Goal: Information Seeking & Learning: Learn about a topic

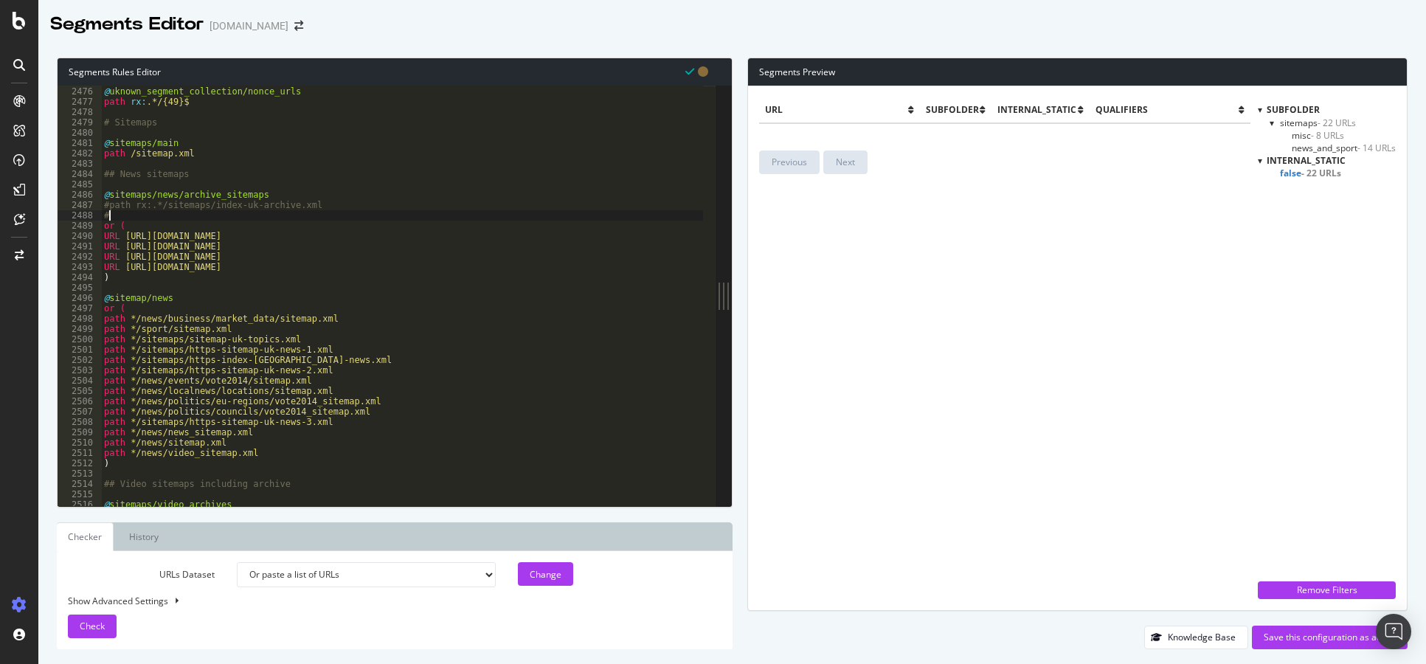
select select "urlList"
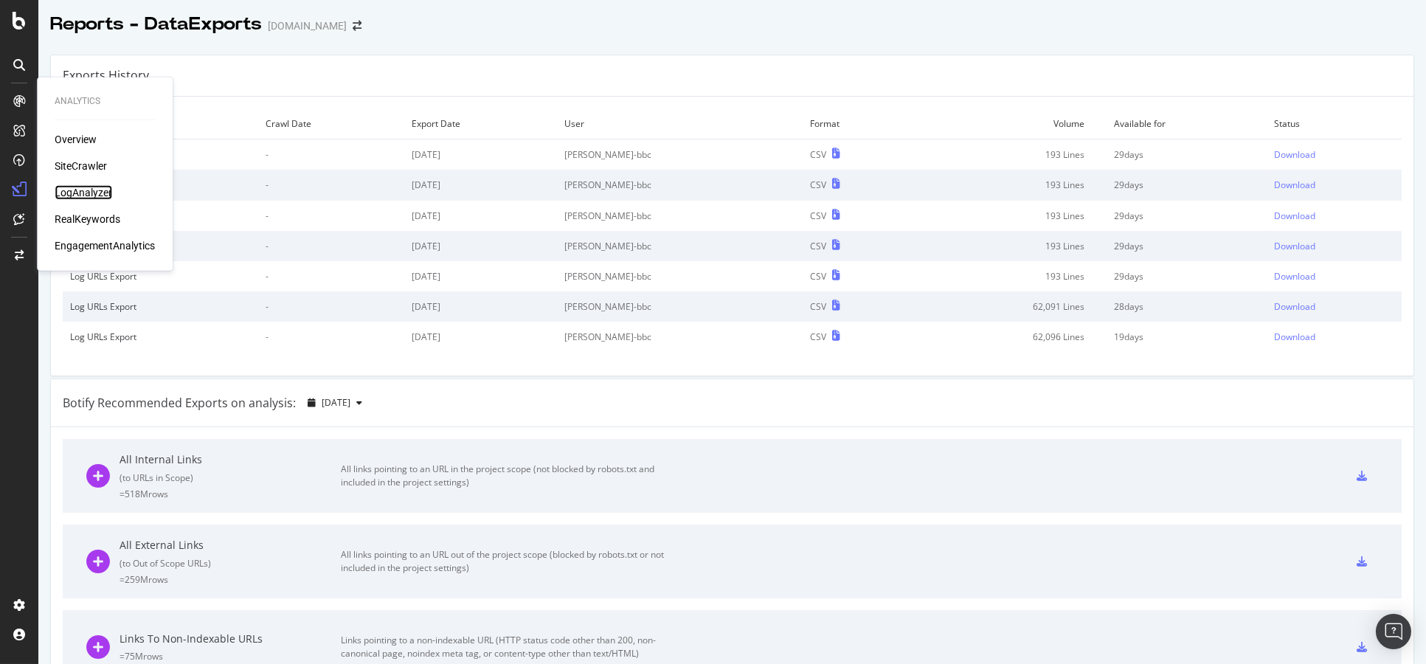
click at [77, 193] on div "LogAnalyzer" at bounding box center [84, 192] width 58 height 15
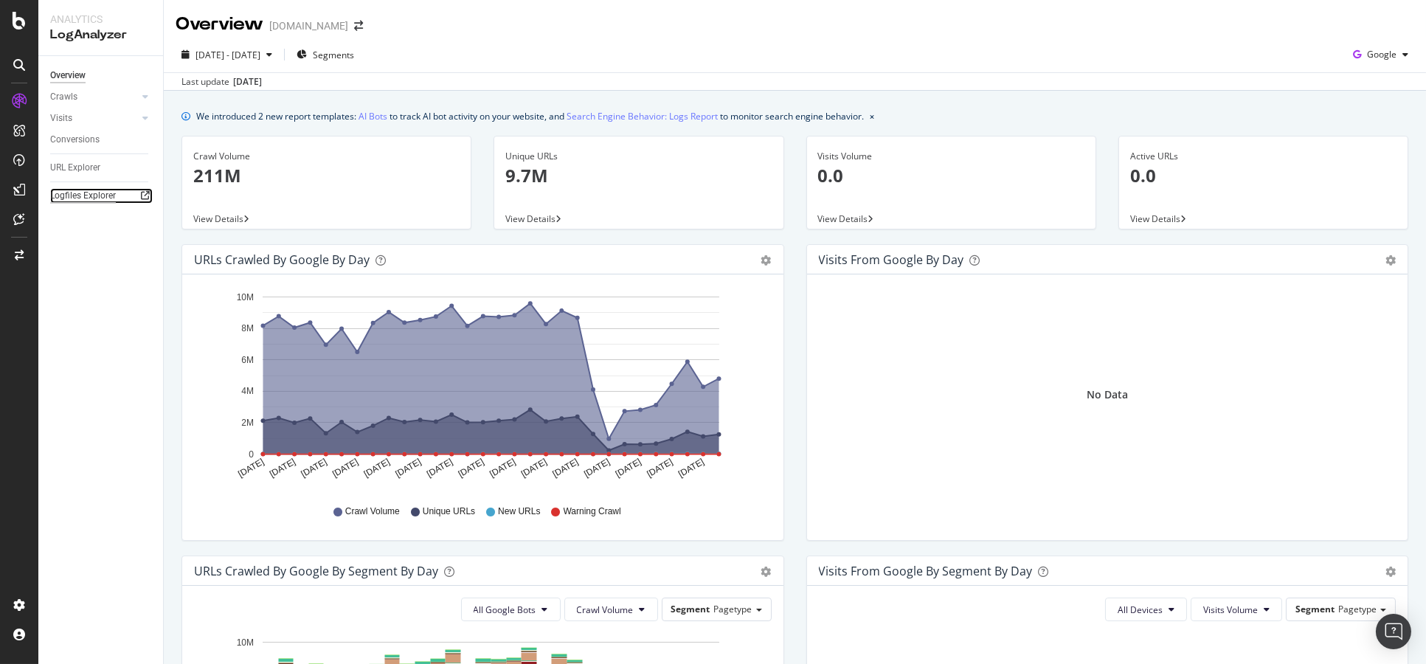
click at [63, 196] on div "Logfiles Explorer" at bounding box center [83, 195] width 66 height 15
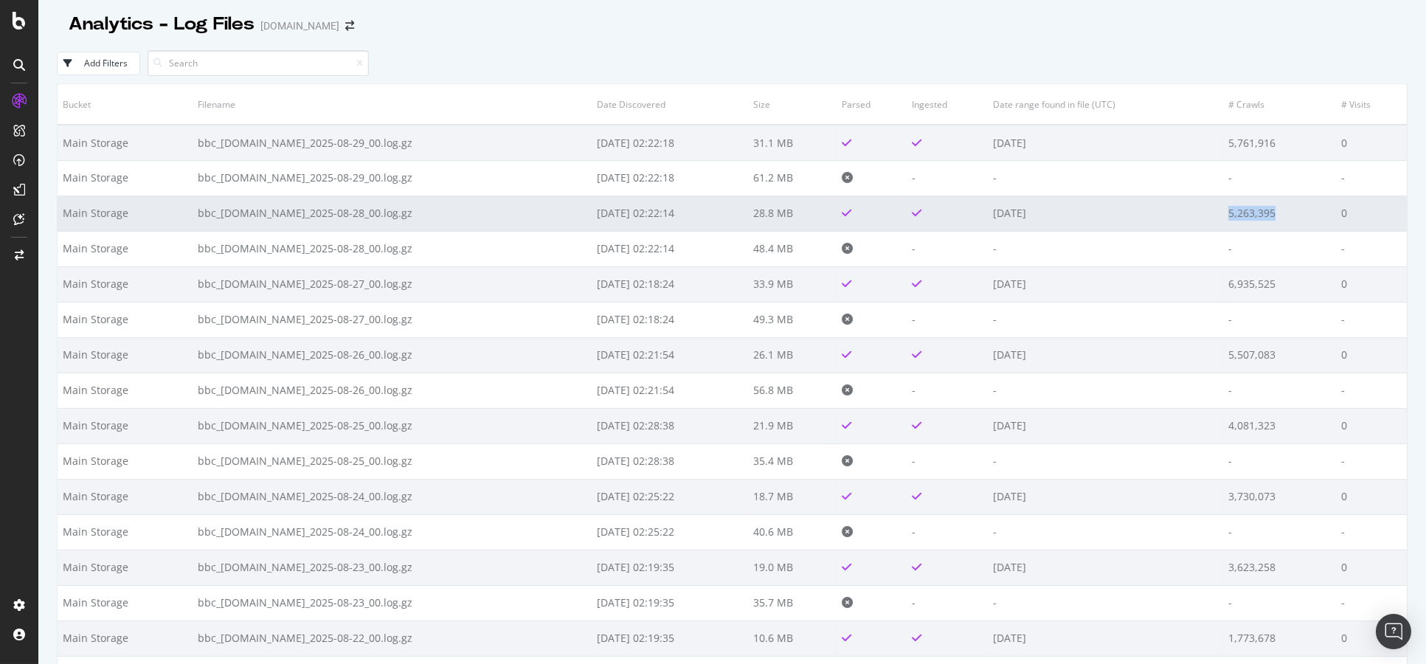
drag, startPoint x: 1262, startPoint y: 218, endPoint x: 1210, endPoint y: 218, distance: 52.4
click at [1223, 218] on td "5,263,395" at bounding box center [1279, 213] width 113 height 35
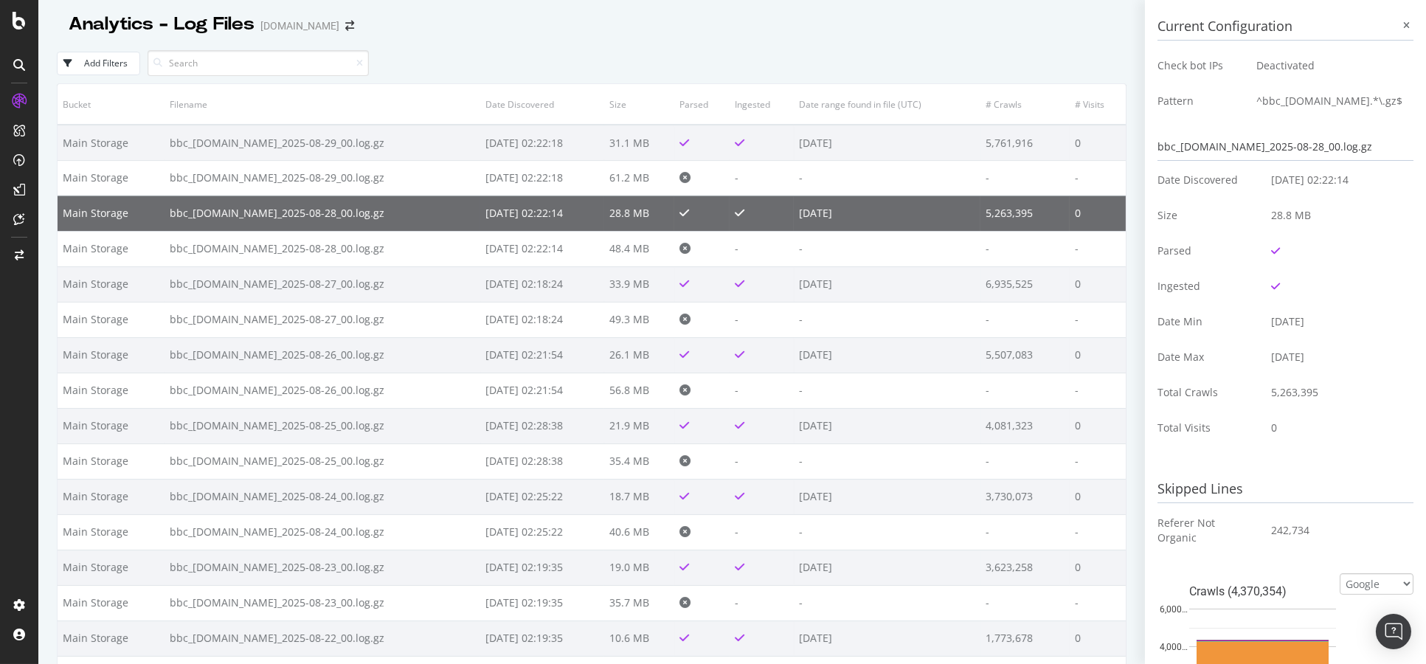
click at [1057, 61] on div "Add Filters" at bounding box center [592, 63] width 1070 height 41
click at [280, 67] on input at bounding box center [258, 63] width 221 height 26
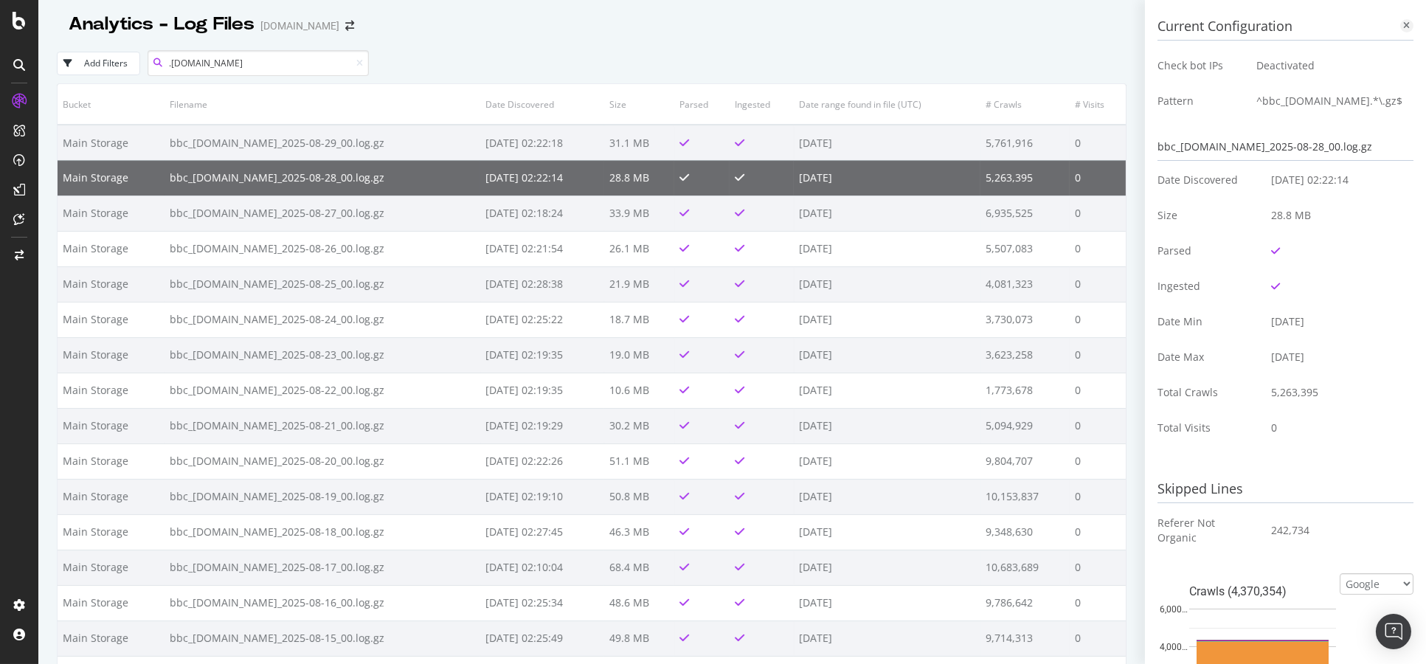
type input ".co.uk"
click at [1404, 27] on icon at bounding box center [1407, 25] width 7 height 9
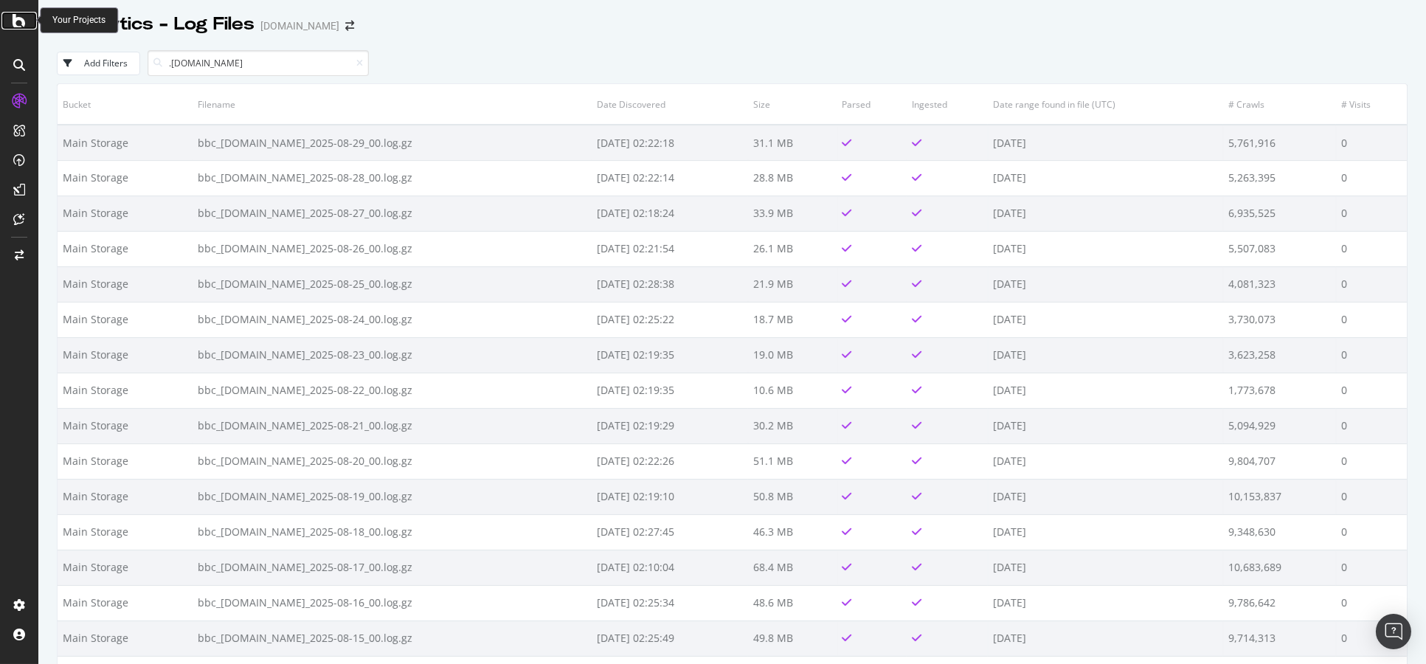
click at [18, 19] on icon at bounding box center [19, 21] width 13 height 18
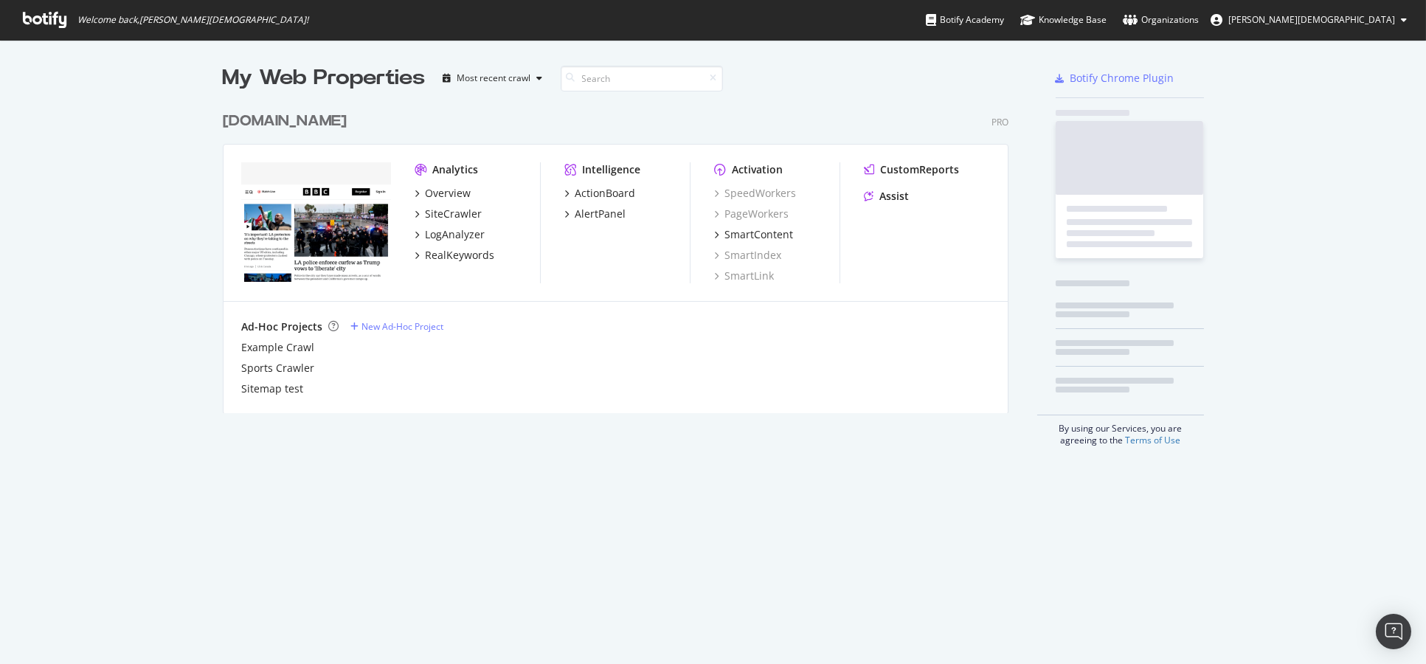
scroll to position [651, 1400]
